Goal: Browse casually: Explore the website without a specific task or goal

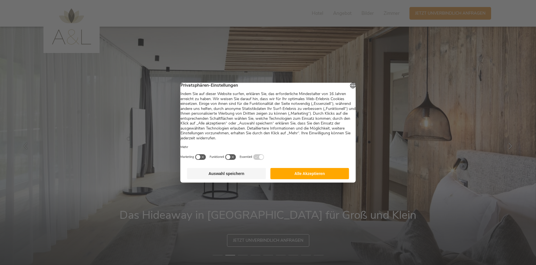
click at [327, 179] on button "Alle Akzeptieren" at bounding box center [309, 173] width 79 height 11
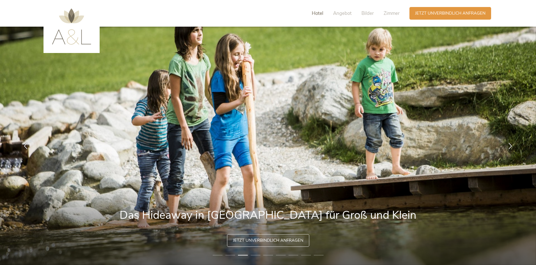
click at [317, 13] on span "Hotel" at bounding box center [317, 13] width 11 height 6
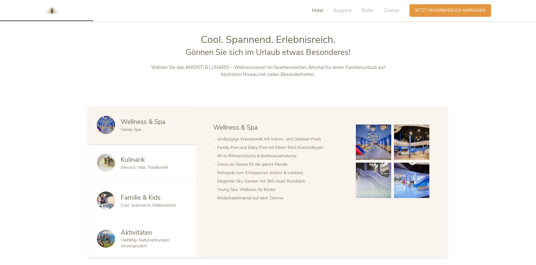
scroll to position [284, 0]
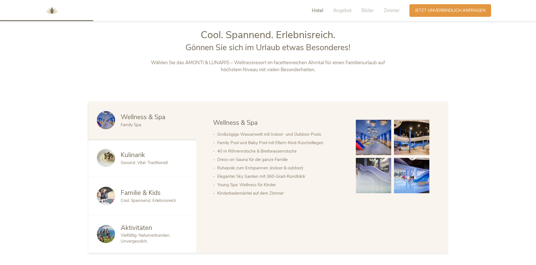
click at [126, 233] on span "Vielfältig. Naturverbunden. Unvergesslich." at bounding box center [146, 238] width 50 height 11
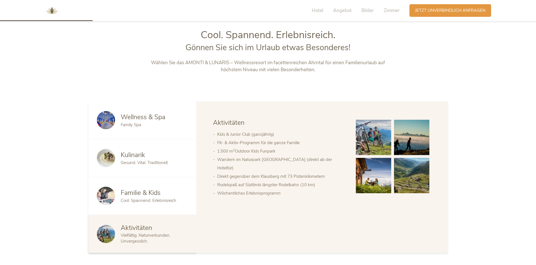
scroll to position [88, 0]
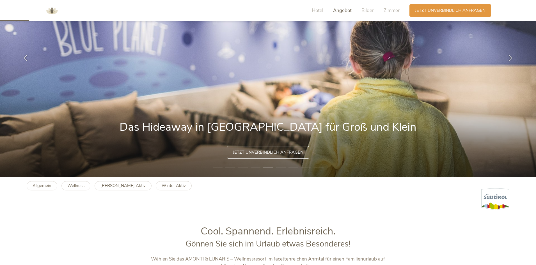
click at [347, 11] on span "Angebot" at bounding box center [342, 10] width 19 height 6
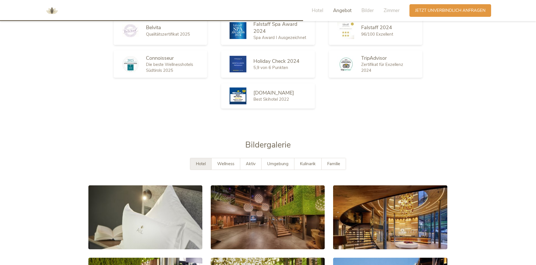
scroll to position [1010, 0]
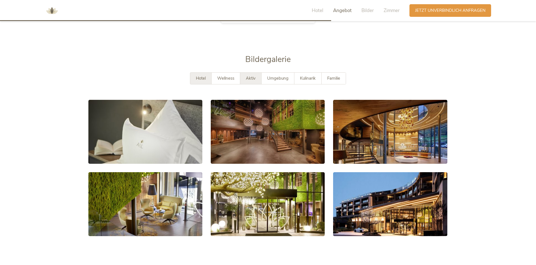
click at [251, 73] on div "Aktiv" at bounding box center [250, 78] width 21 height 11
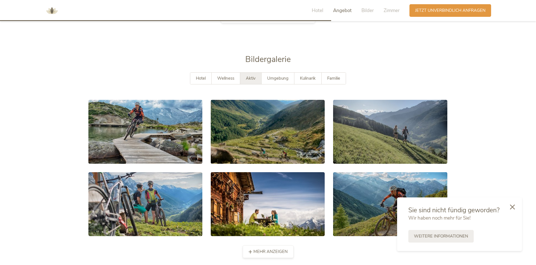
click at [273, 246] on div "mehr anzeigen weniger anzeigen" at bounding box center [268, 251] width 51 height 13
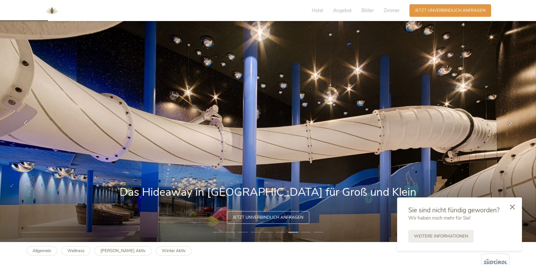
scroll to position [0, 0]
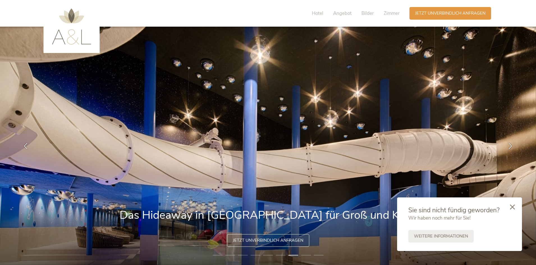
click at [77, 22] on img at bounding box center [71, 26] width 39 height 36
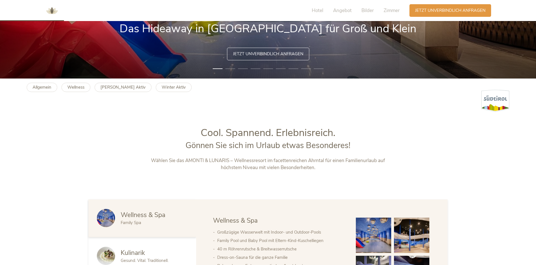
scroll to position [196, 0]
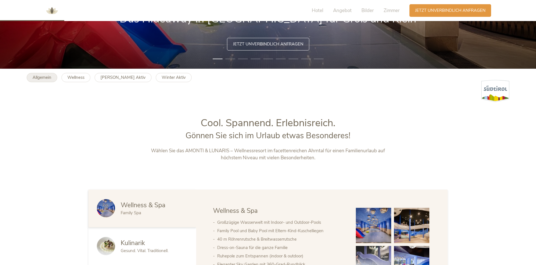
click at [33, 80] on link "Allgemein" at bounding box center [42, 77] width 31 height 9
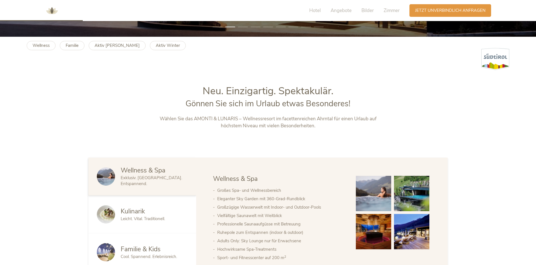
scroll to position [337, 0]
